Goal: Information Seeking & Learning: Learn about a topic

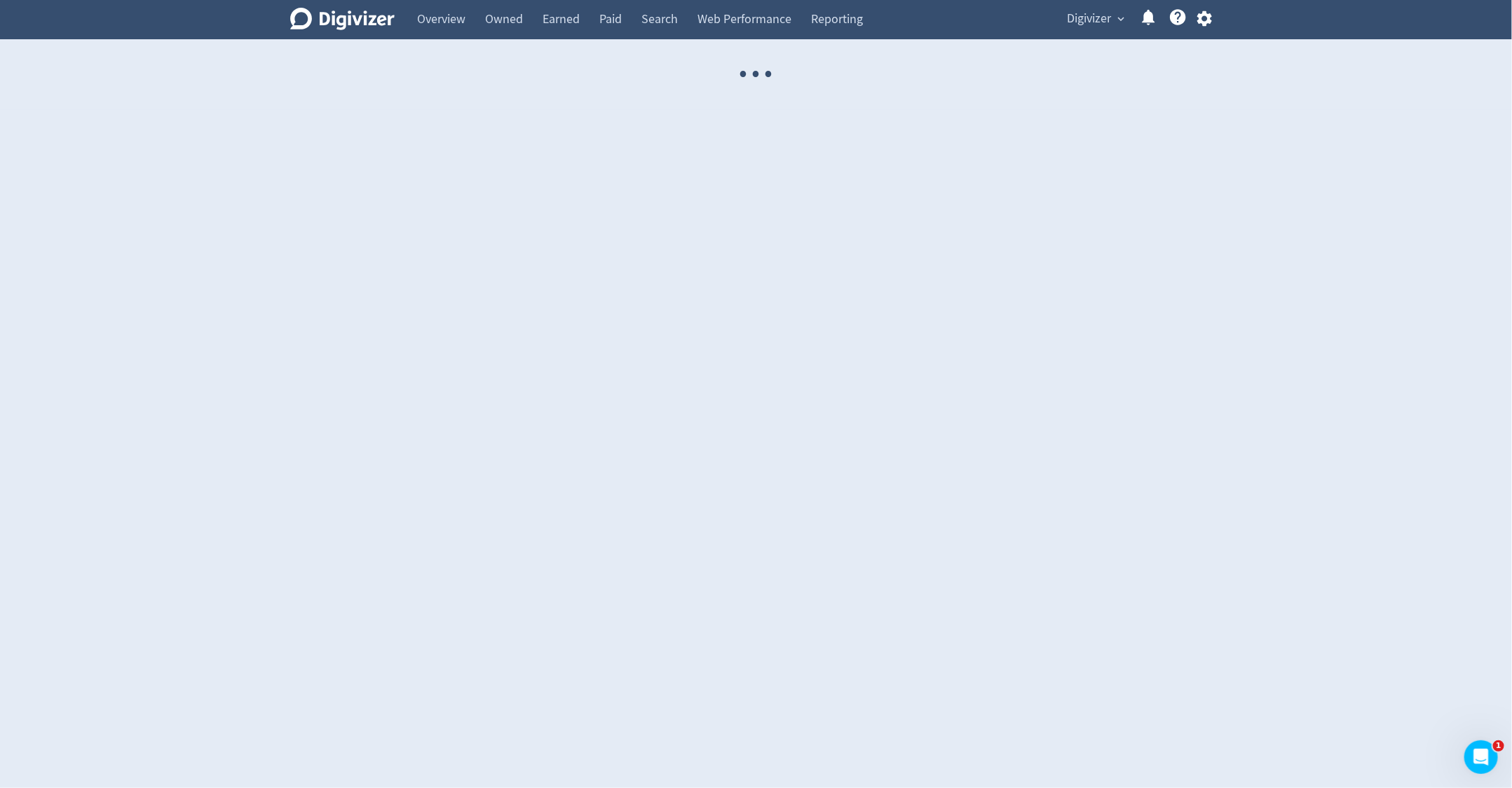
select select "USER"
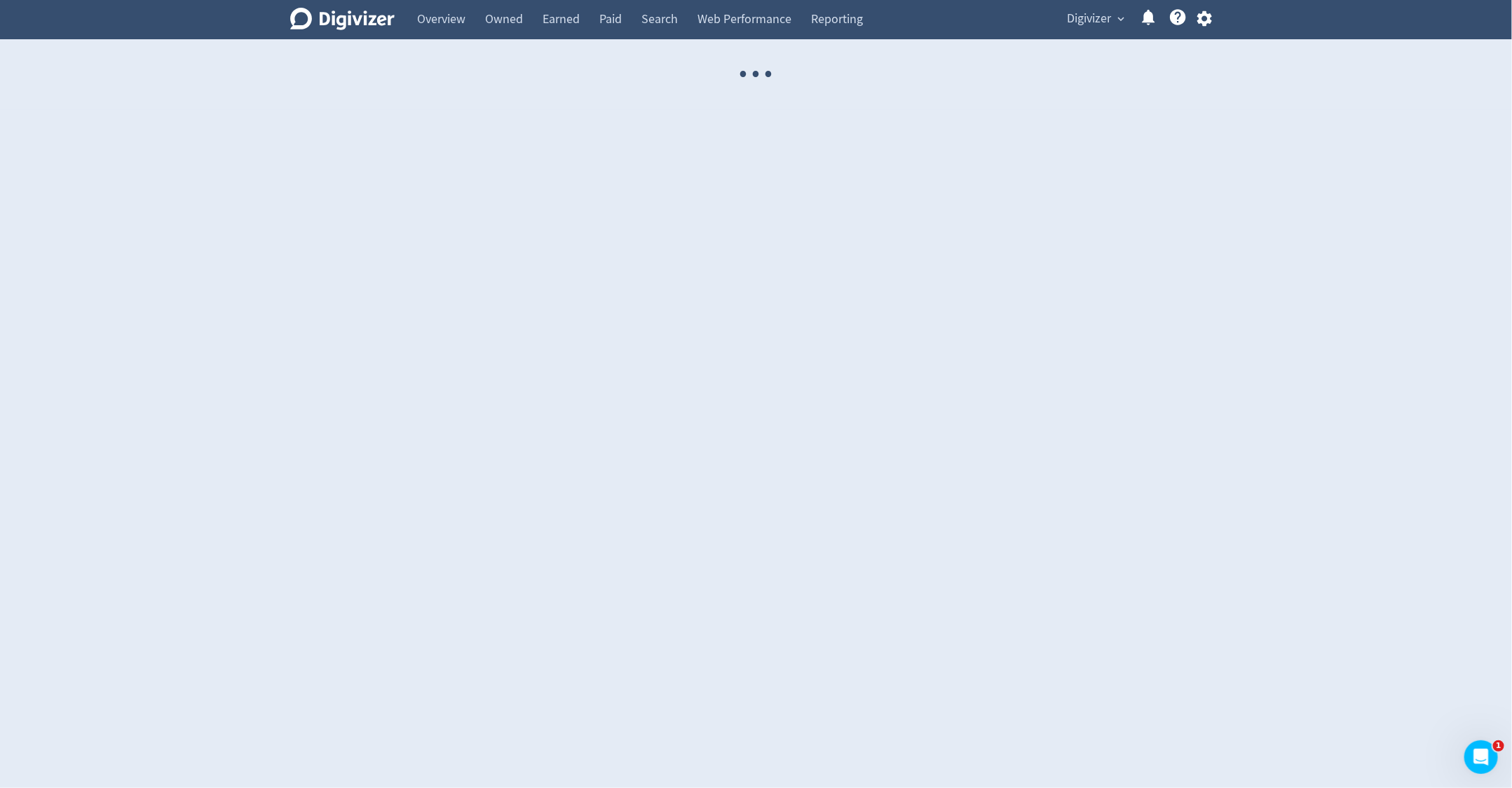
select select "USER"
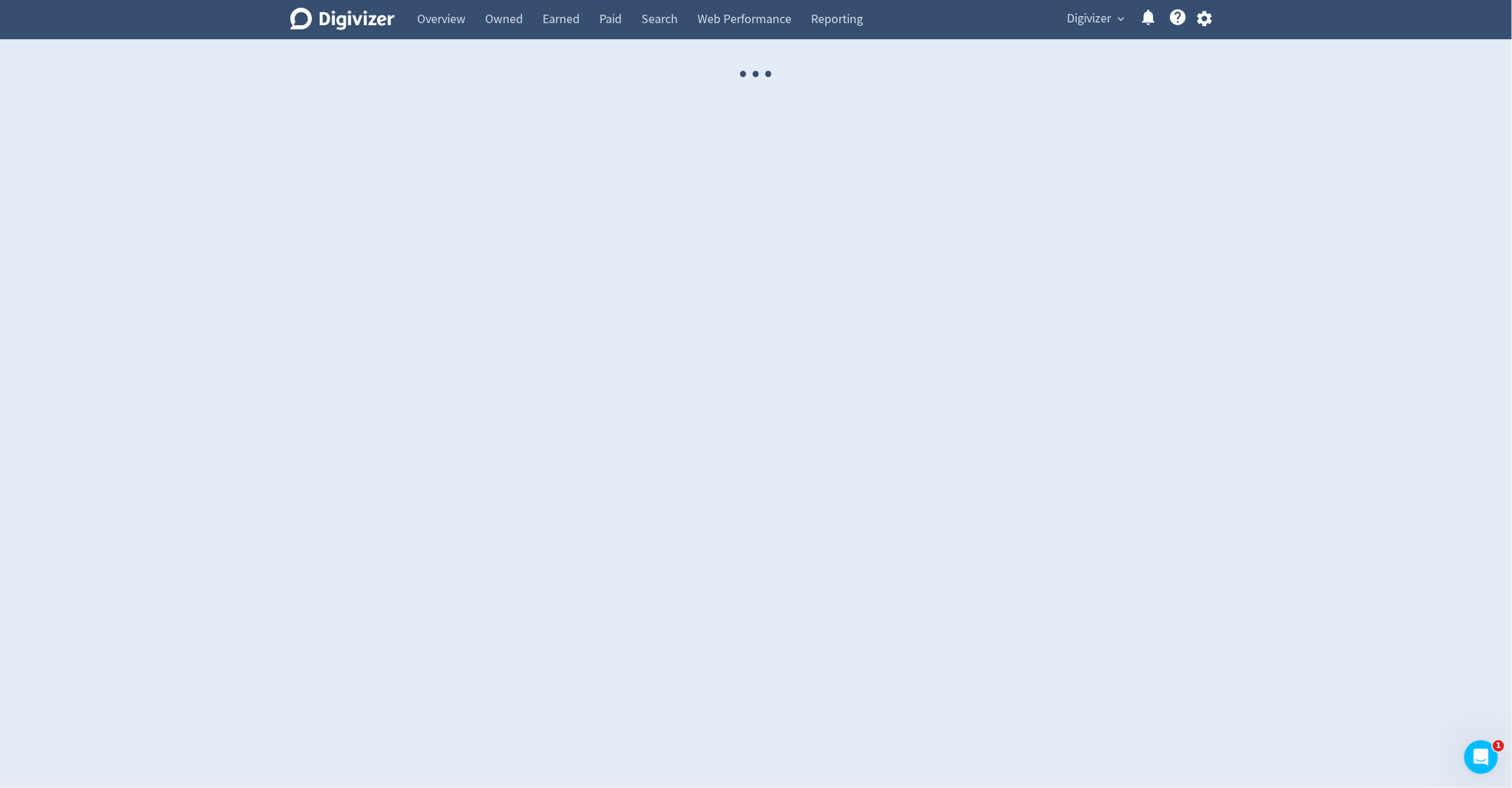
select select "USER"
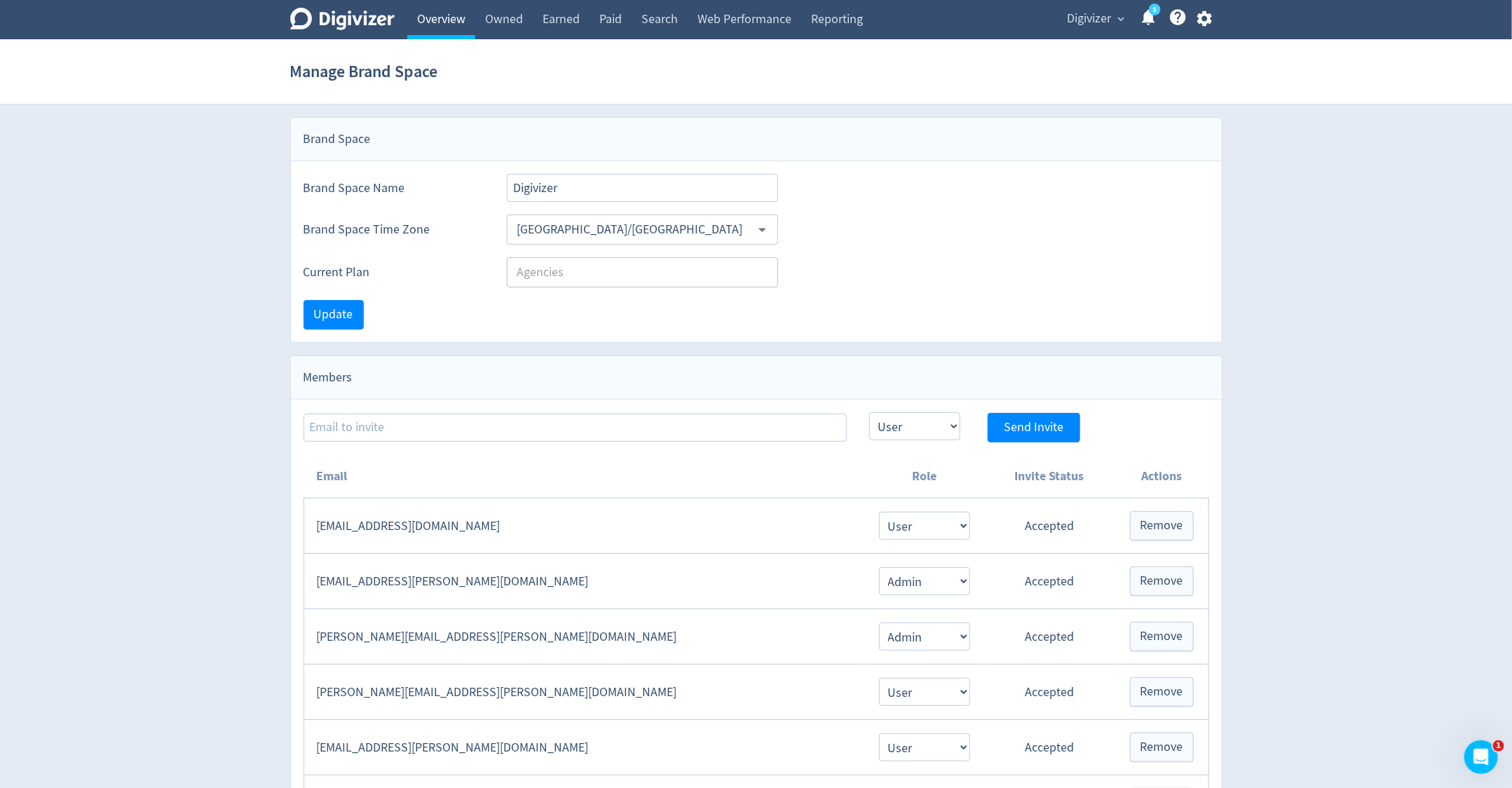
click at [463, 16] on link "Overview" at bounding box center [441, 19] width 68 height 39
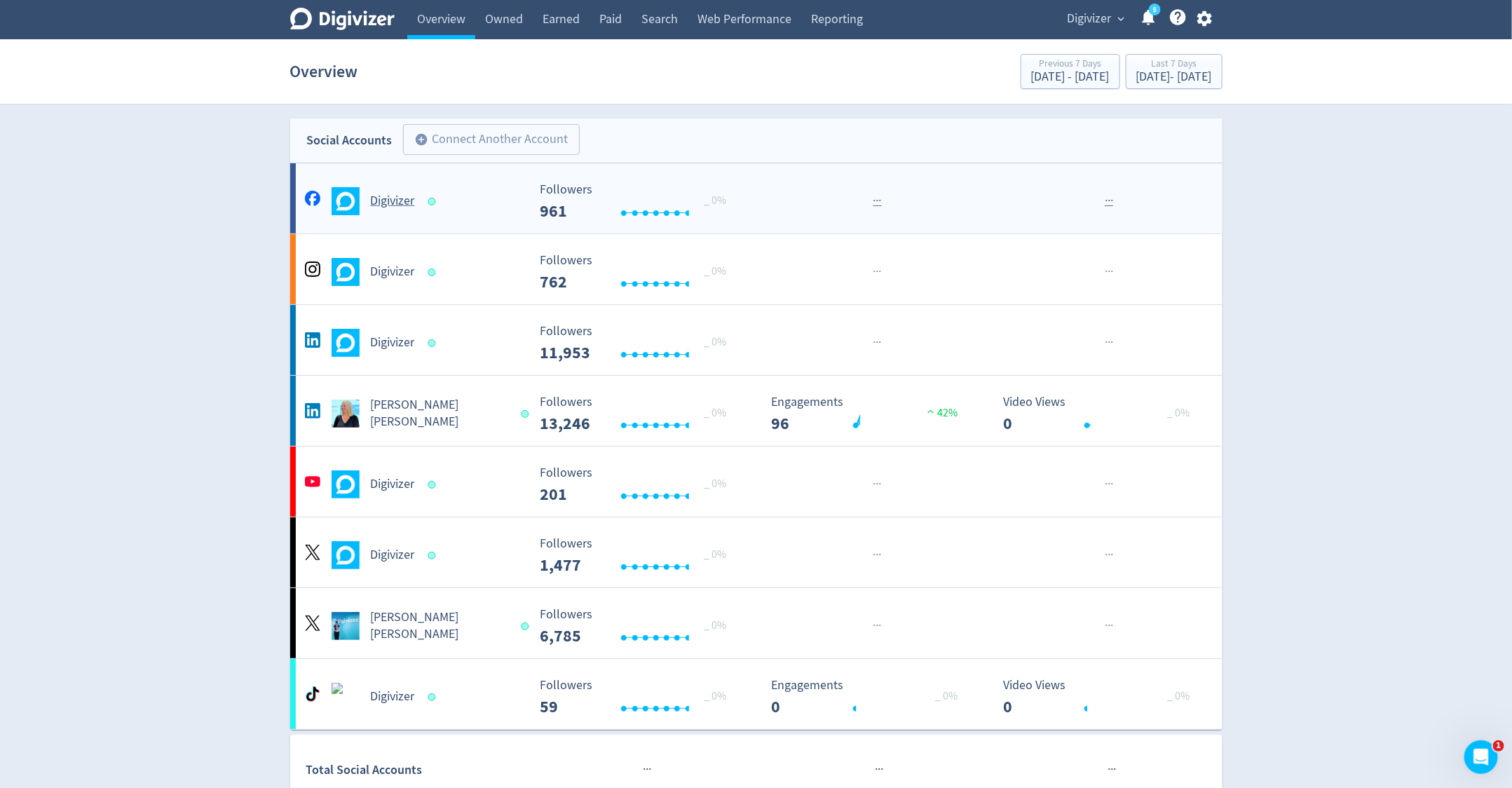
click at [414, 191] on div "Digivizer" at bounding box center [415, 201] width 226 height 28
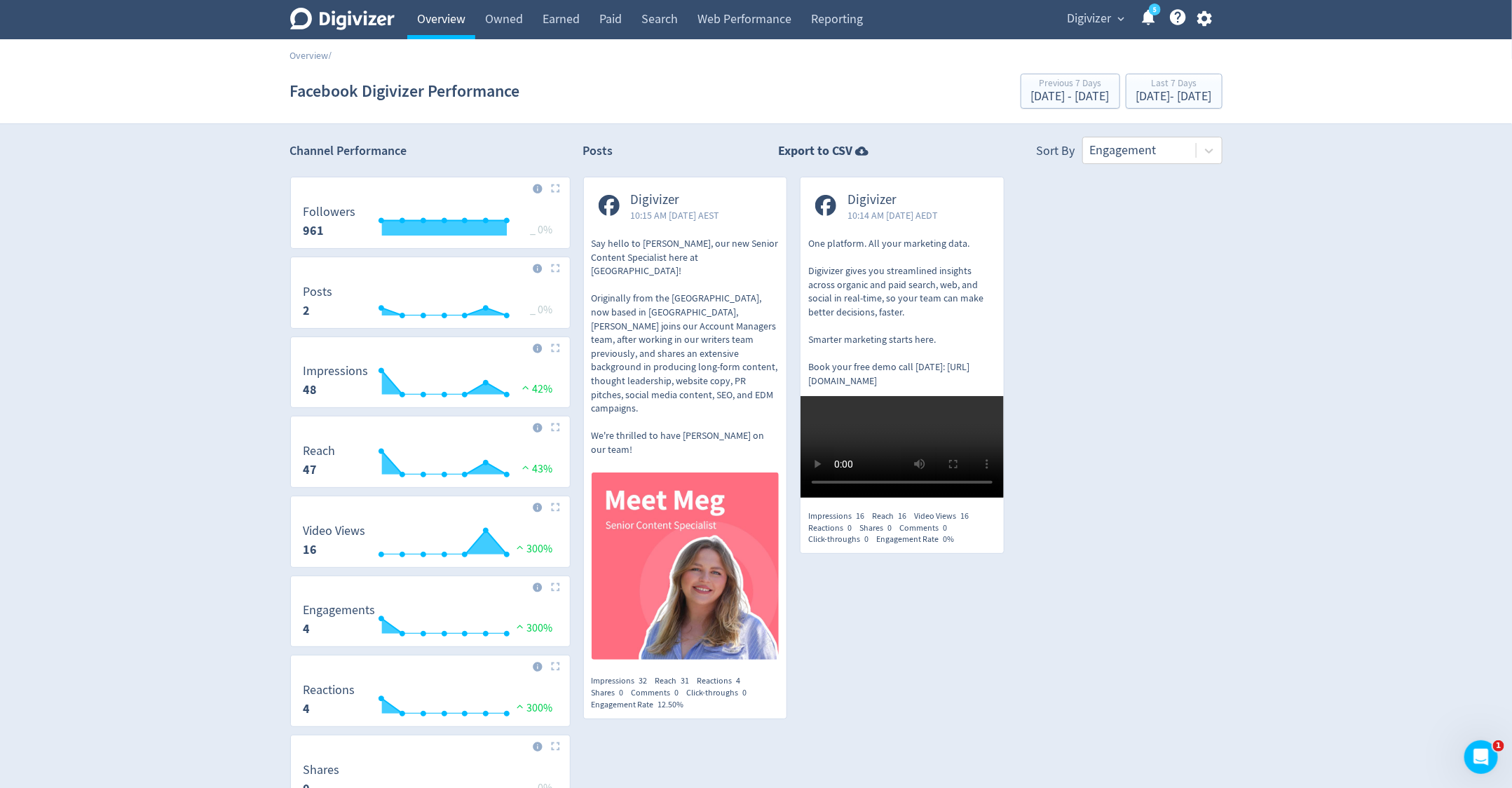
click at [439, 36] on link "Overview" at bounding box center [441, 19] width 68 height 39
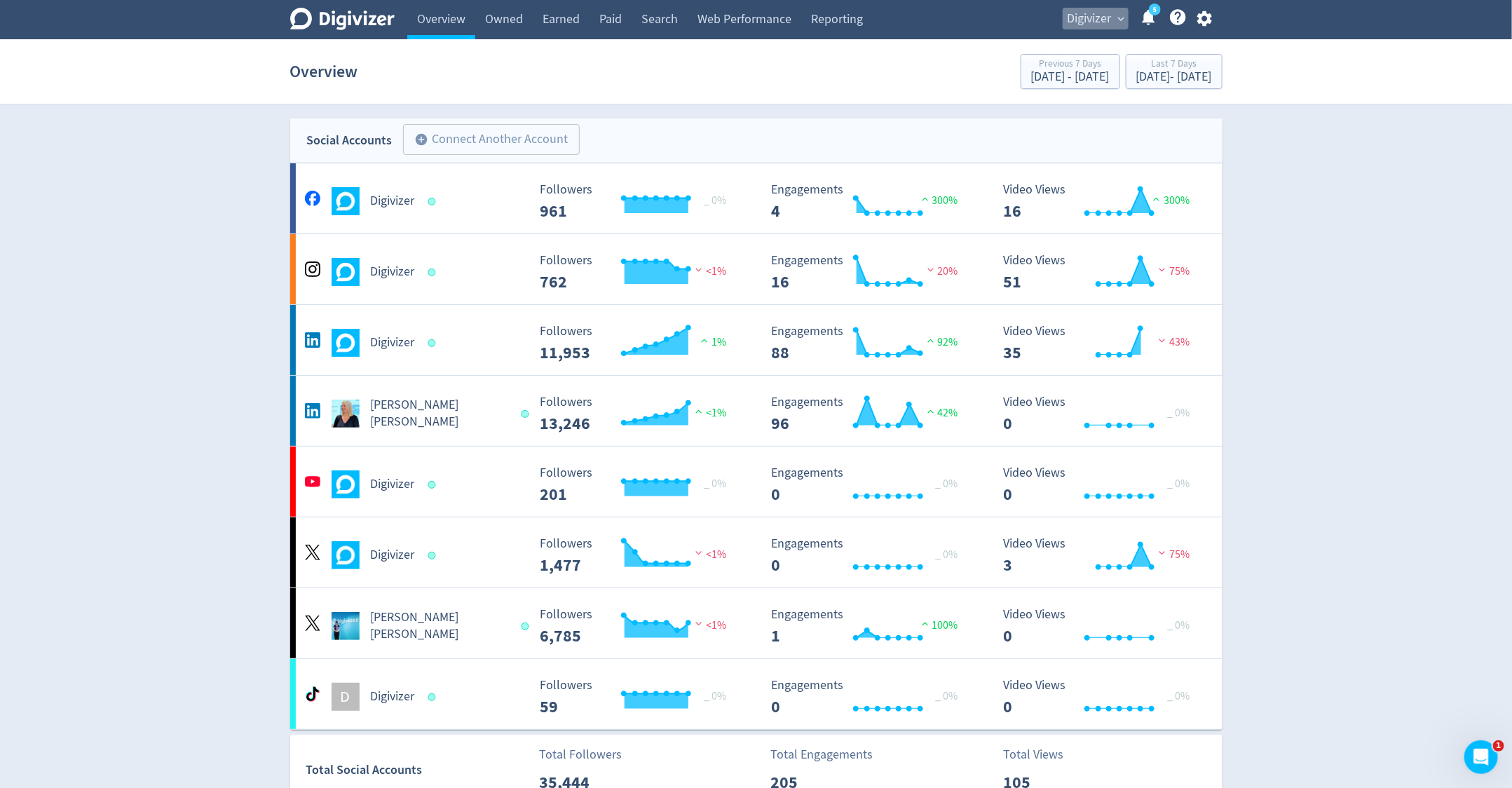
click at [1076, 24] on span "Digivizer" at bounding box center [1090, 19] width 44 height 22
